Goal: Task Accomplishment & Management: Manage account settings

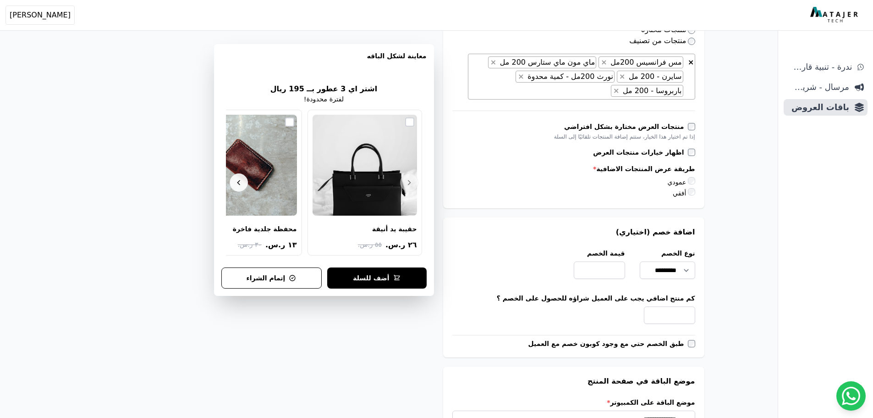
scroll to position [550, 0]
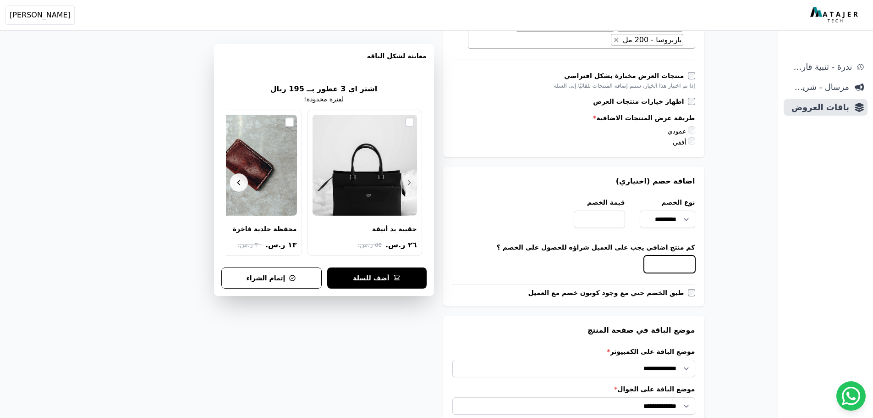
click at [668, 259] on input "*" at bounding box center [669, 263] width 51 height 17
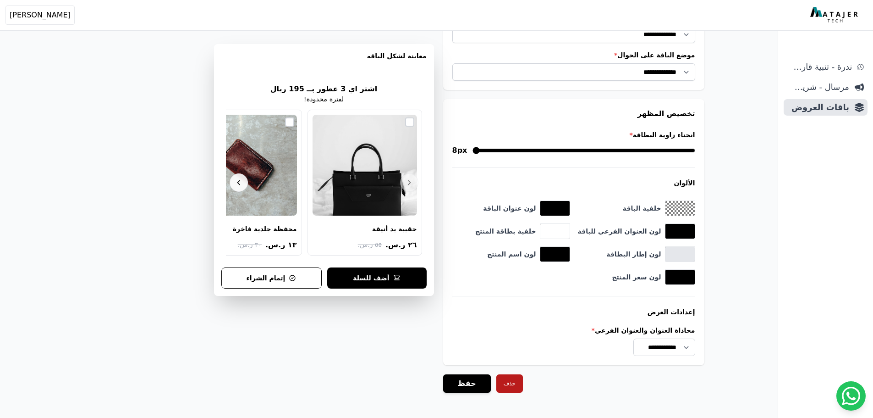
scroll to position [868, 0]
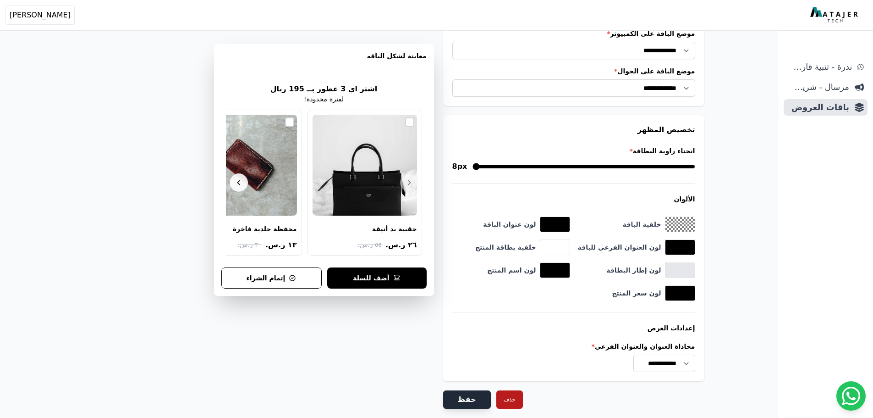
type input "*"
click at [468, 392] on button "حفظ" at bounding box center [467, 399] width 48 height 18
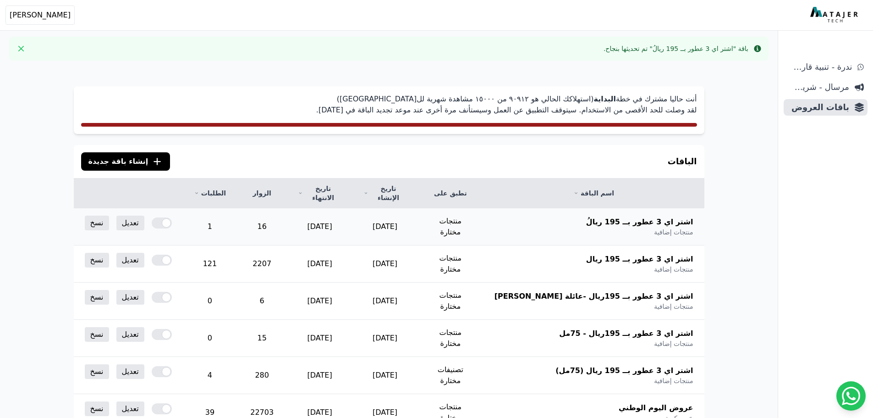
click at [237, 224] on td "1" at bounding box center [210, 226] width 54 height 37
click at [262, 70] on div "أنت حاليا مشترك في خطة البداية (استهلاكك الحالي هو ٩۰٩١٢ من ١٥۰۰۰ مشاهدة شهرية …" at bounding box center [389, 381] width 704 height 626
